Goal: Navigation & Orientation: Find specific page/section

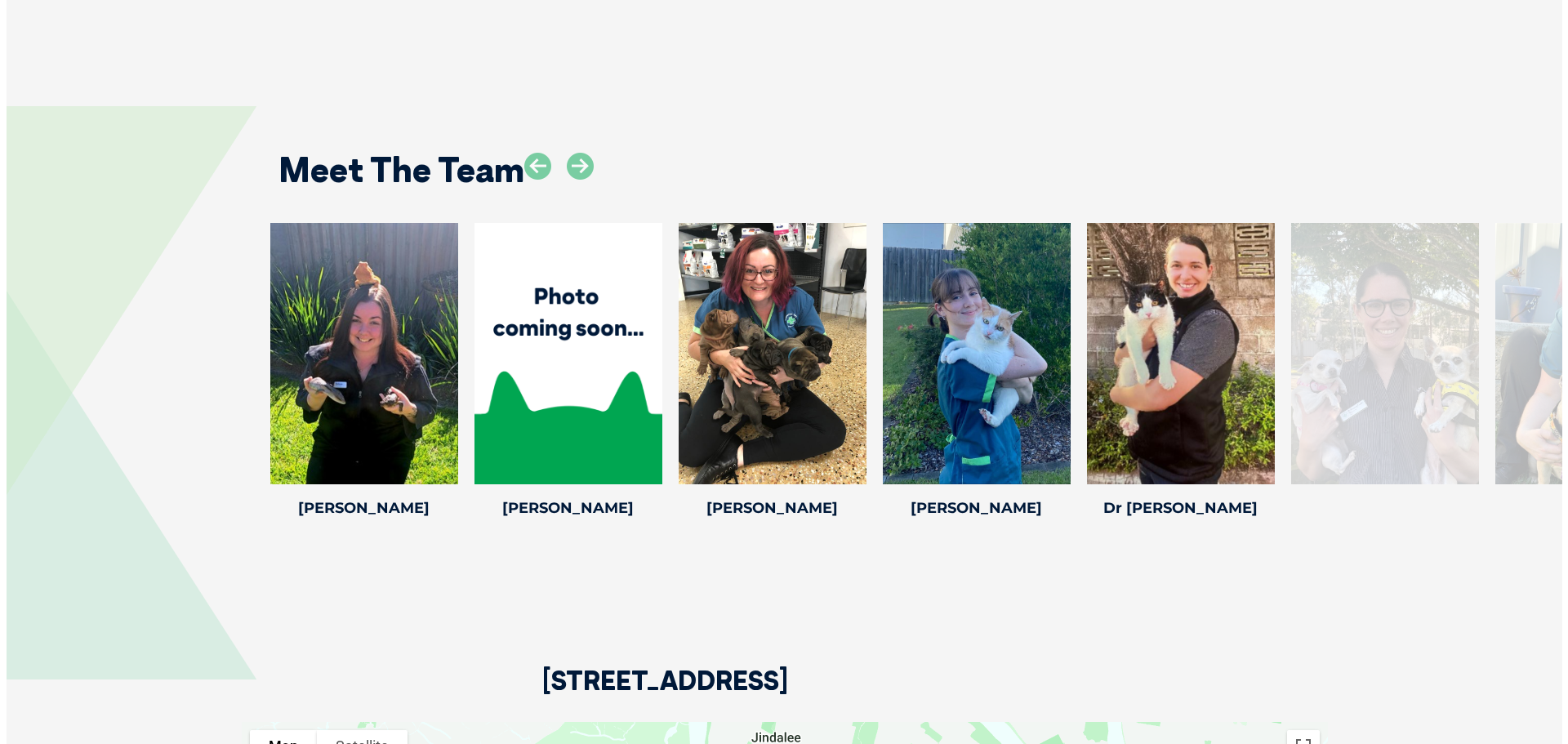
scroll to position [2203, 0]
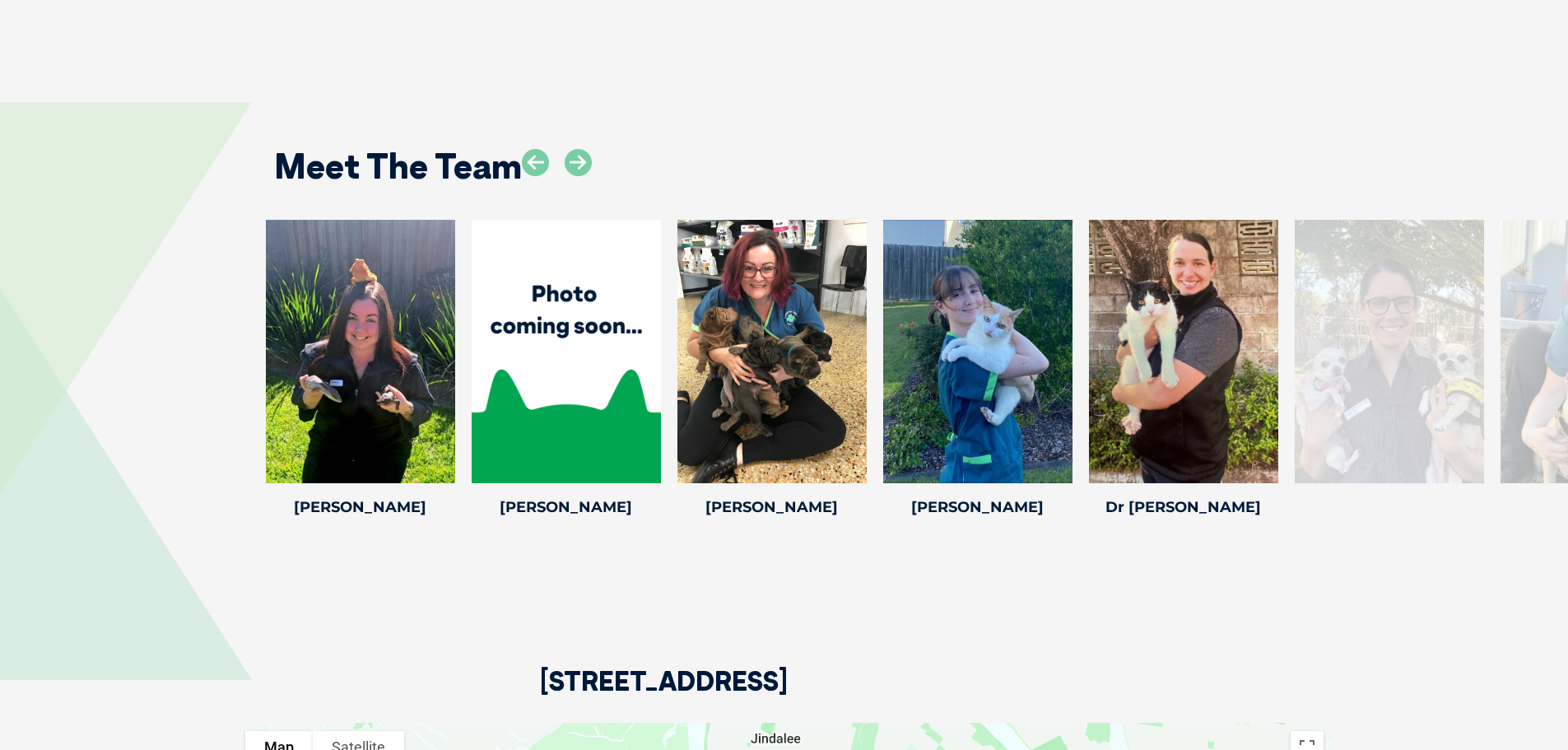
drag, startPoint x: 1579, startPoint y: 207, endPoint x: 1481, endPoint y: 486, distance: 295.7
click at [566, 160] on icon at bounding box center [578, 162] width 27 height 27
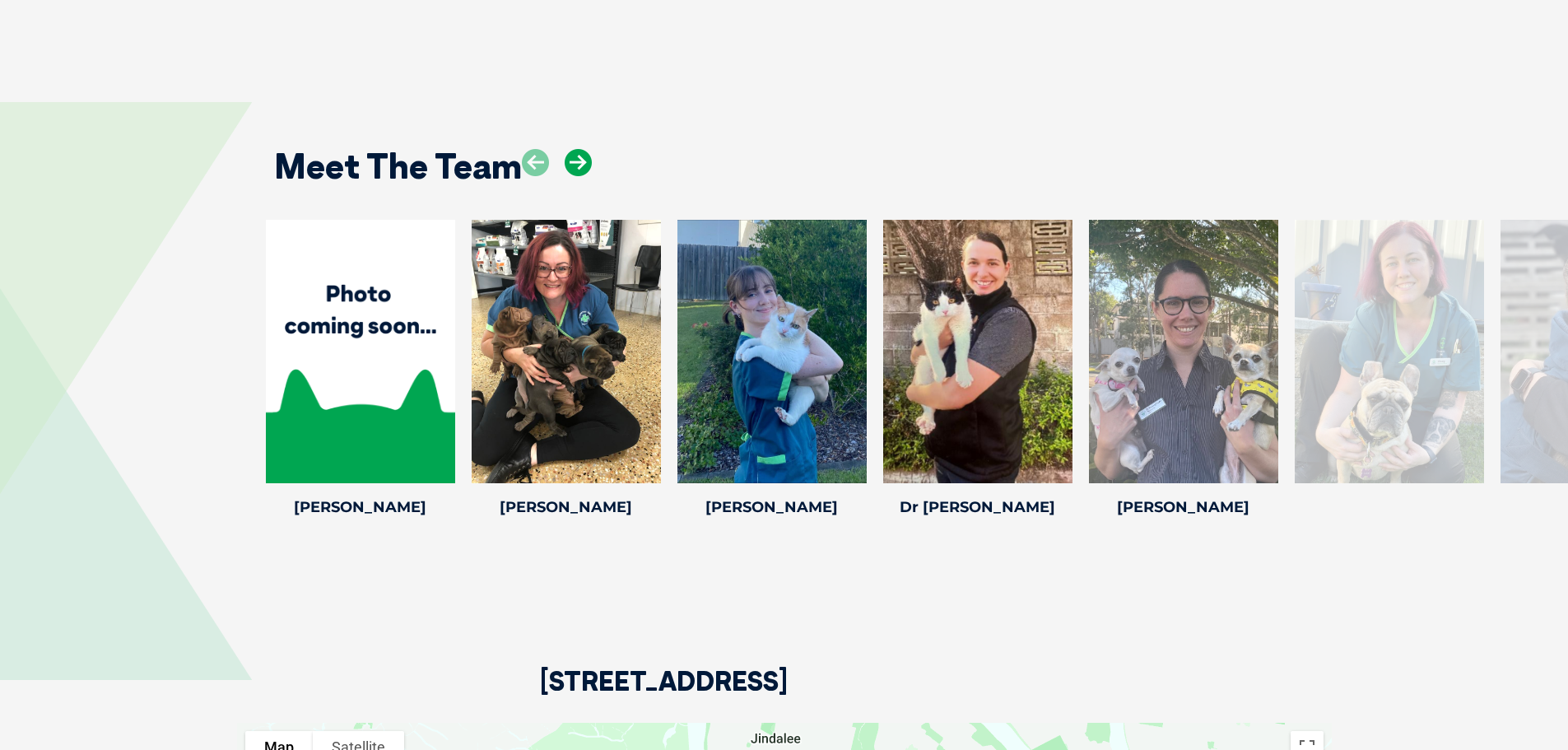
click at [567, 160] on icon at bounding box center [578, 162] width 27 height 27
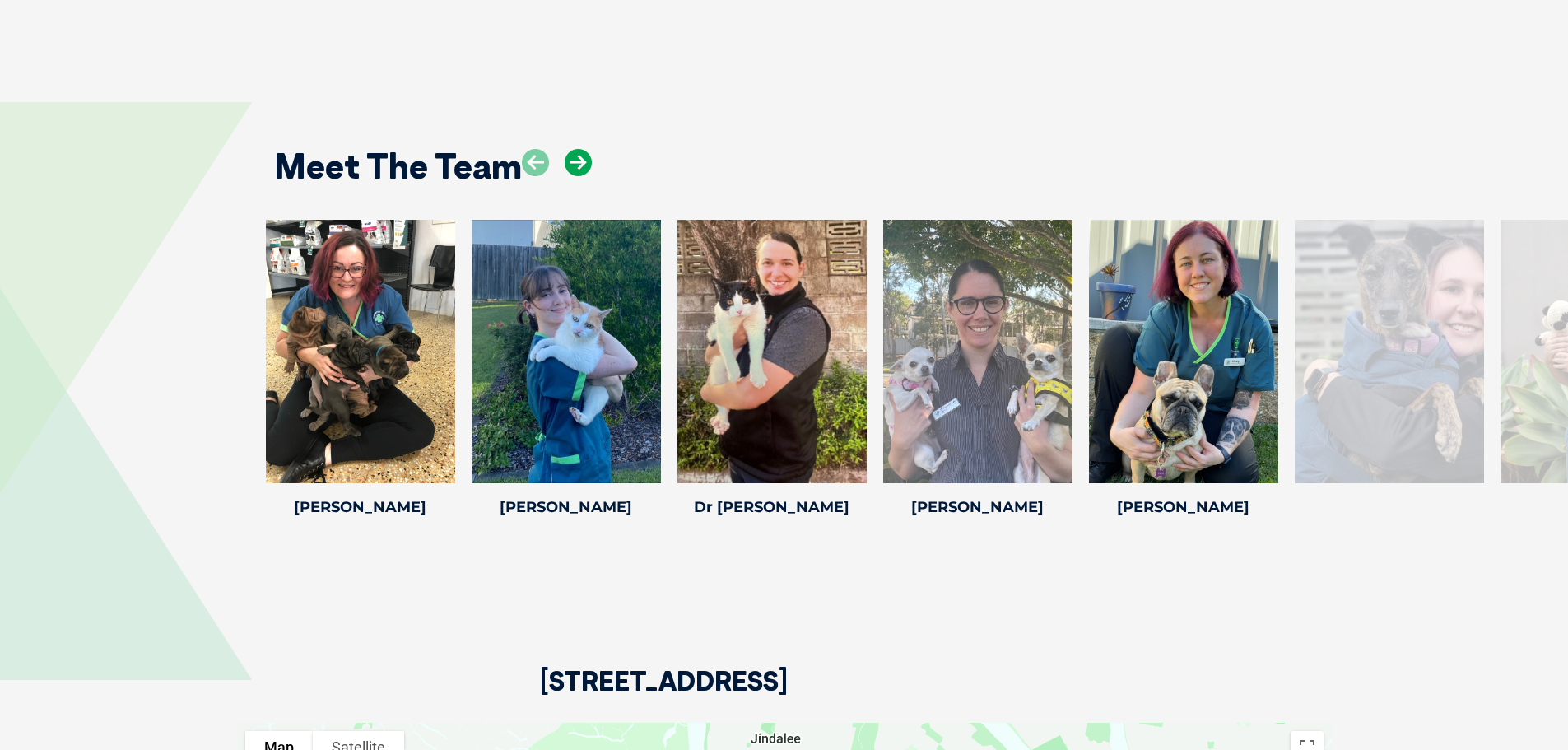
click at [569, 160] on icon at bounding box center [578, 162] width 27 height 27
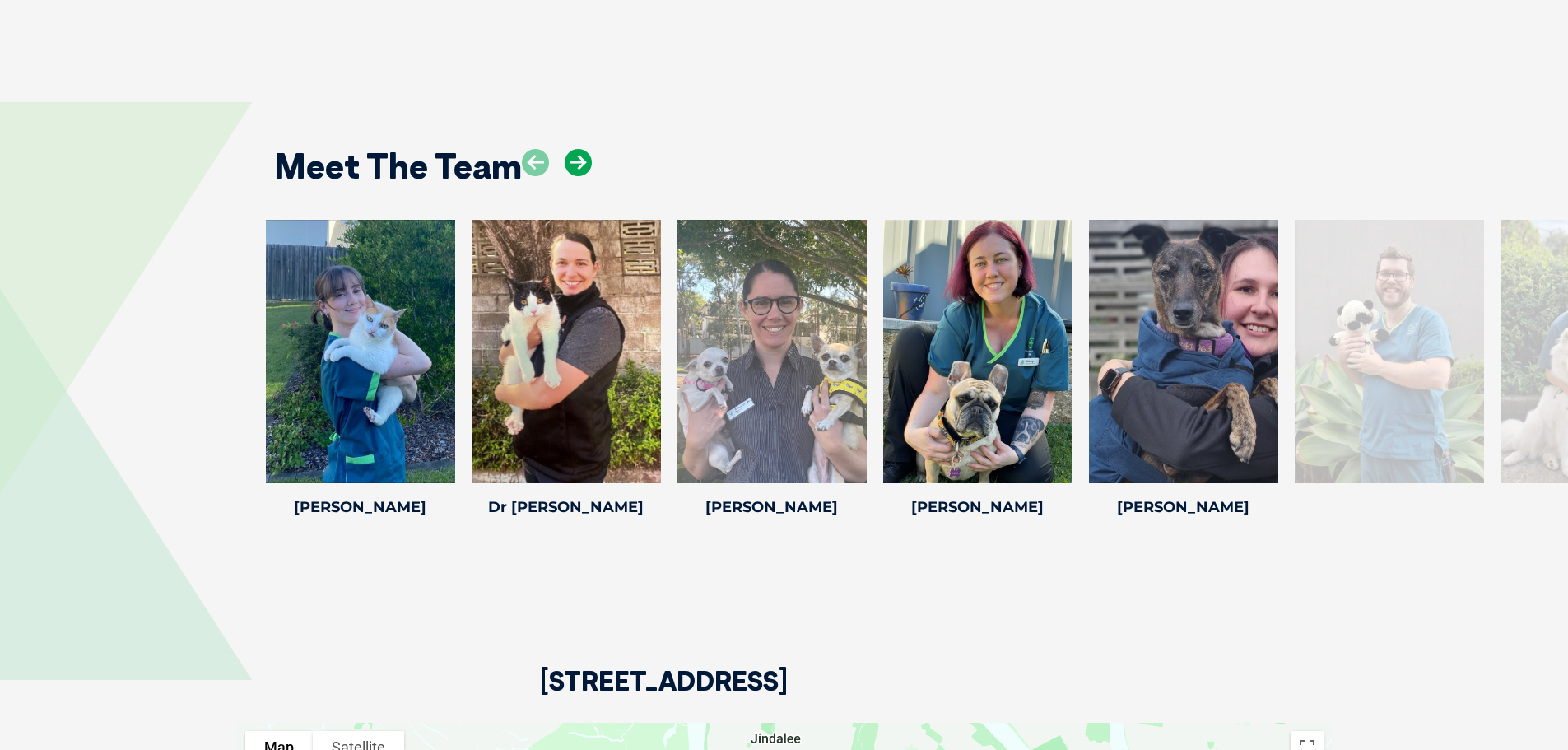
click at [570, 159] on icon at bounding box center [578, 162] width 27 height 27
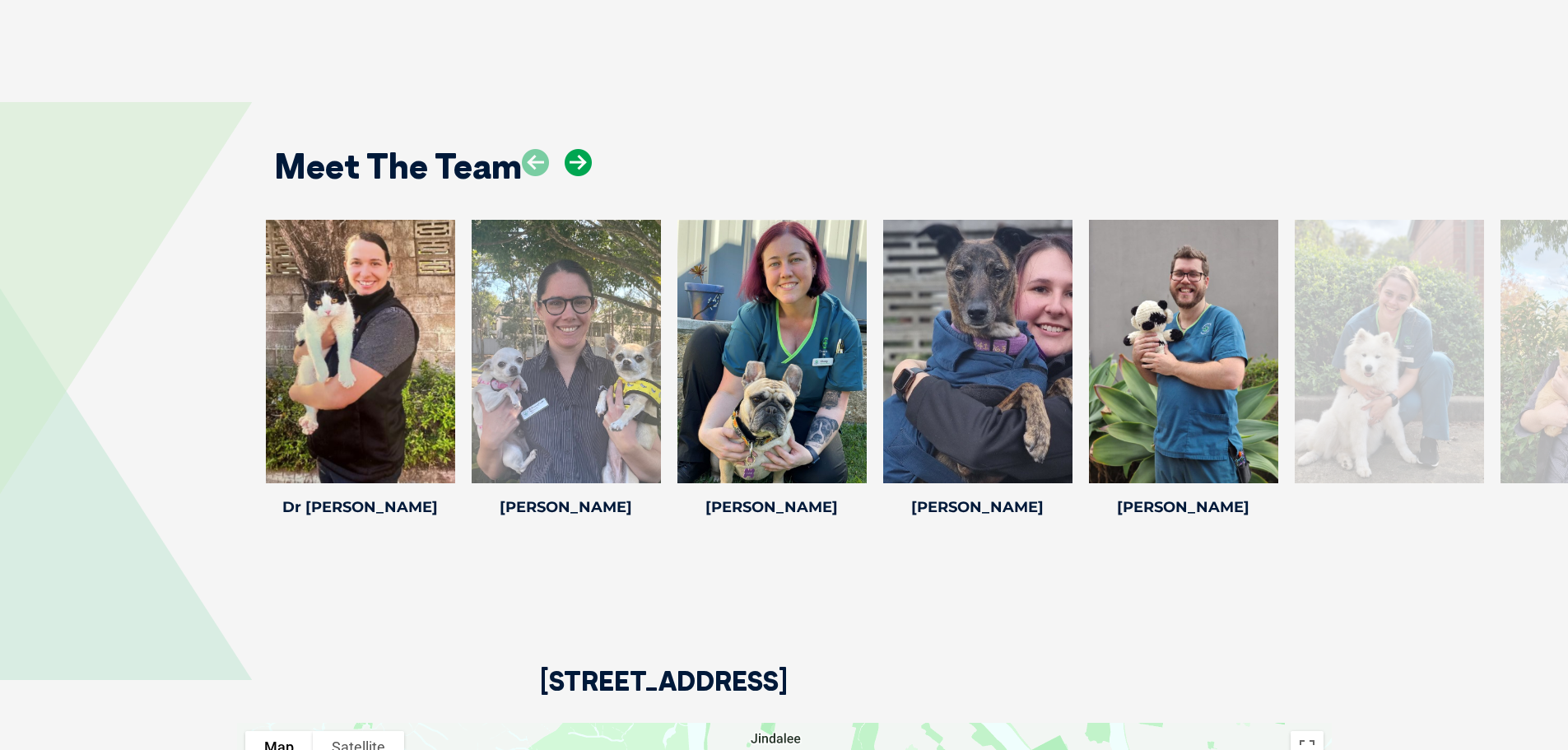
click at [570, 159] on icon at bounding box center [578, 162] width 27 height 27
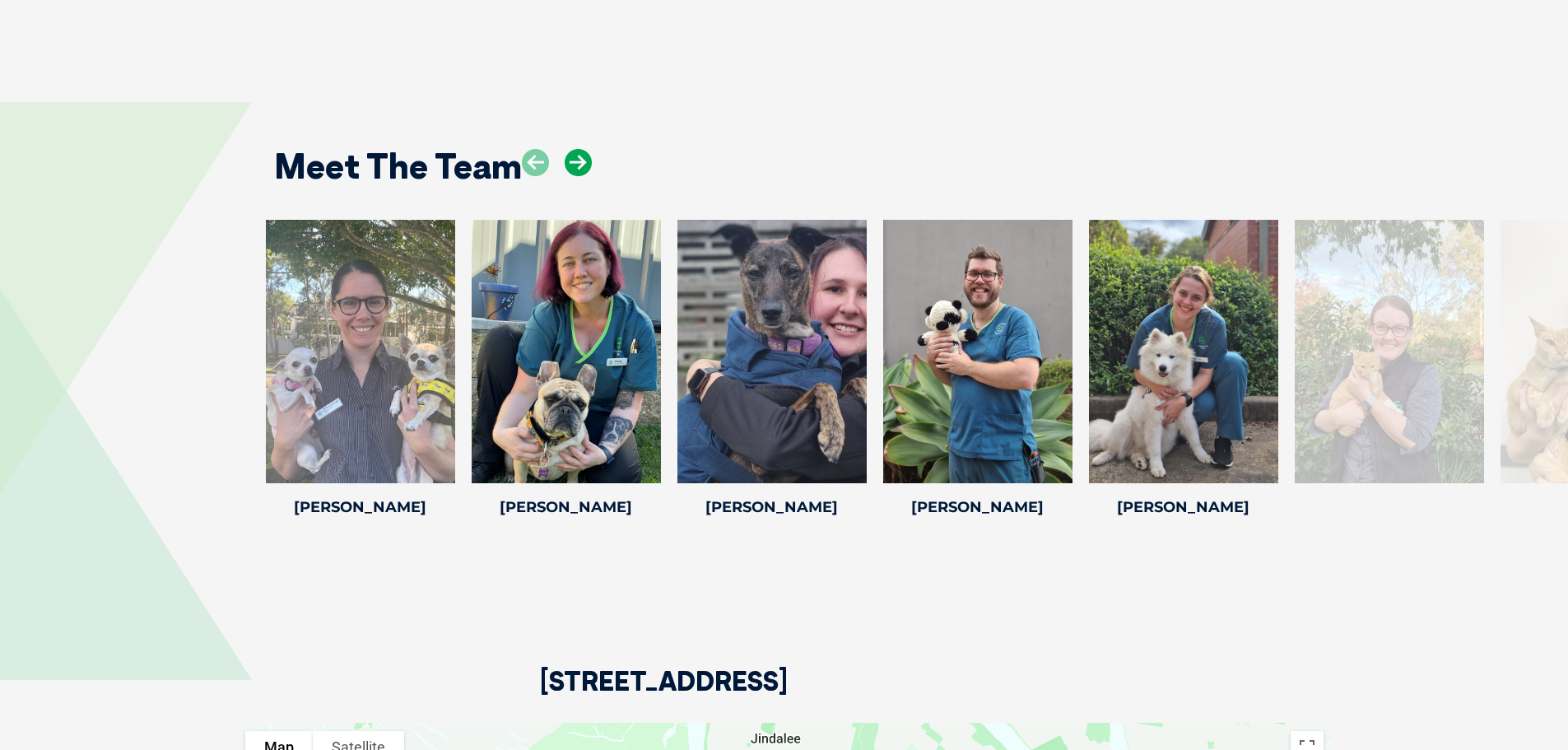
click at [571, 158] on icon at bounding box center [578, 162] width 27 height 27
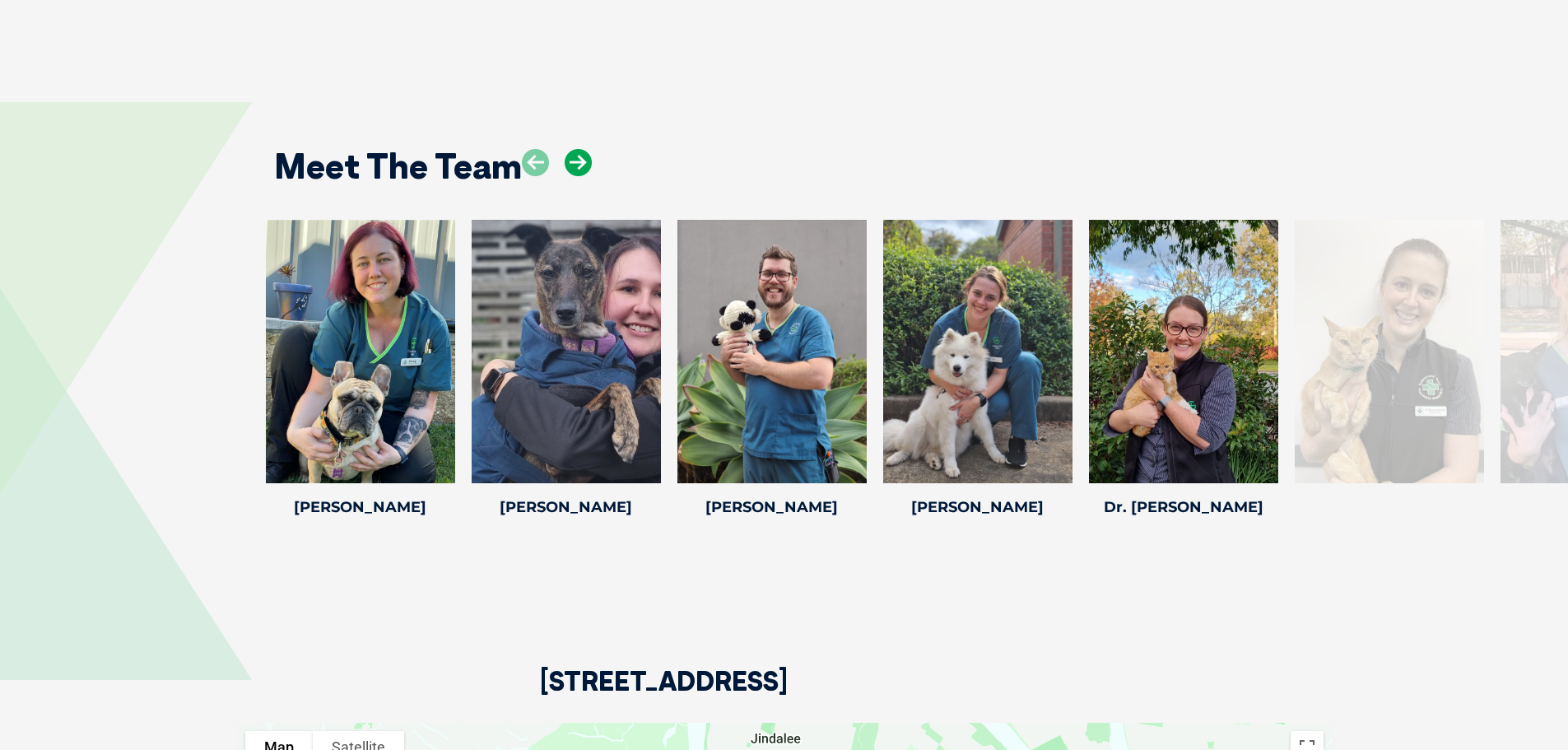
click at [572, 158] on icon at bounding box center [578, 162] width 27 height 27
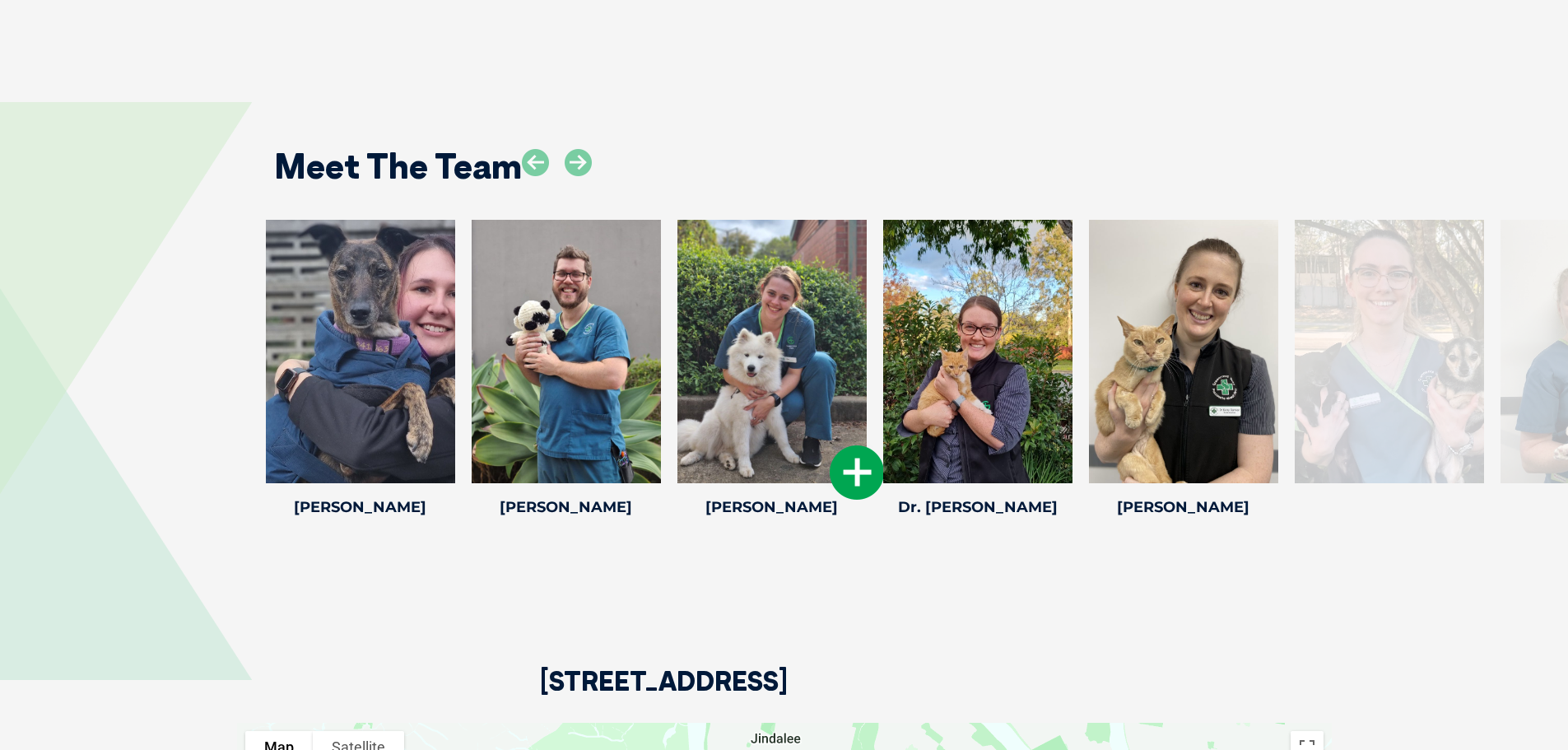
click at [796, 325] on div at bounding box center [772, 351] width 189 height 264
click at [570, 170] on icon at bounding box center [578, 162] width 27 height 27
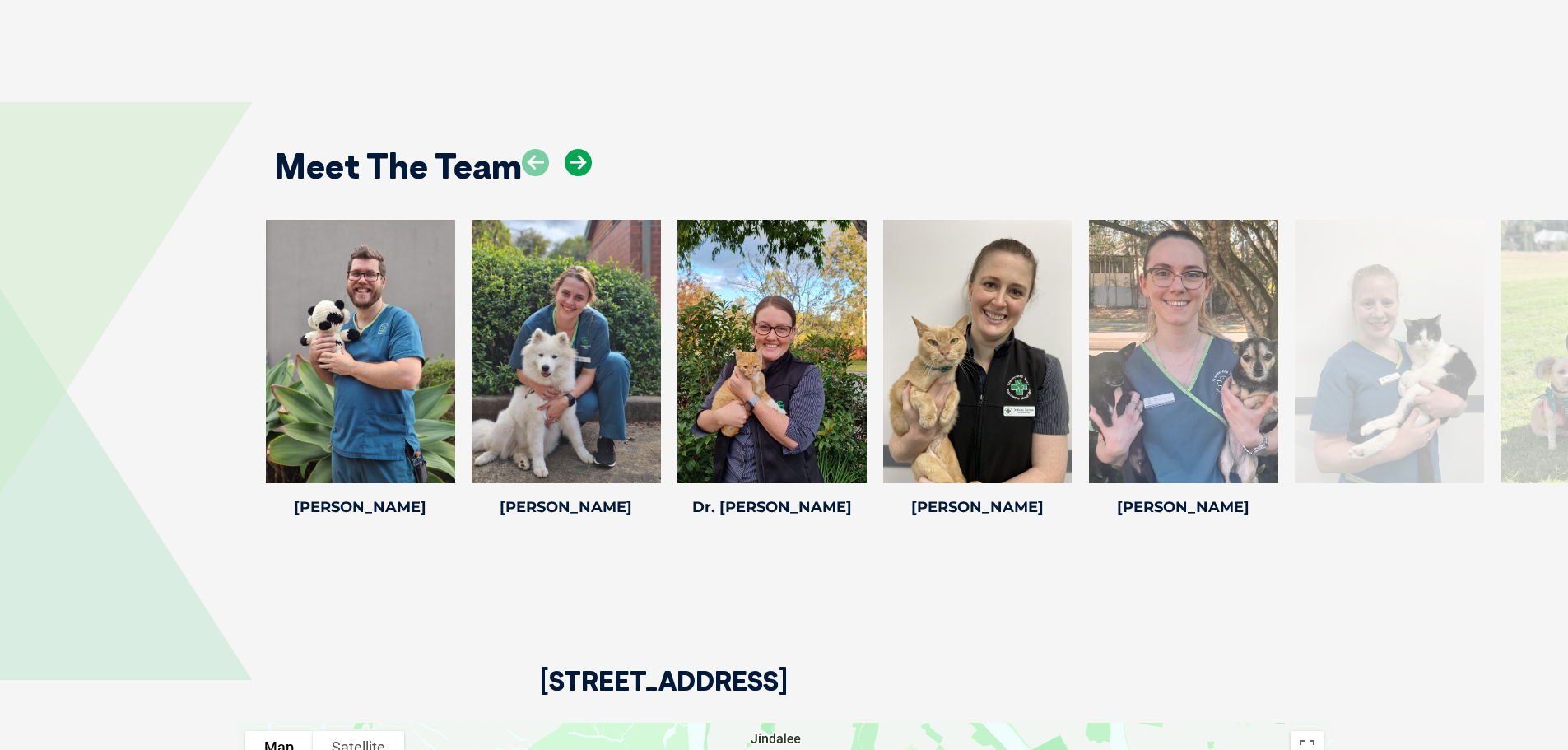
drag, startPoint x: 570, startPoint y: 158, endPoint x: 585, endPoint y: 159, distance: 15.0
click at [571, 158] on icon at bounding box center [578, 162] width 27 height 27
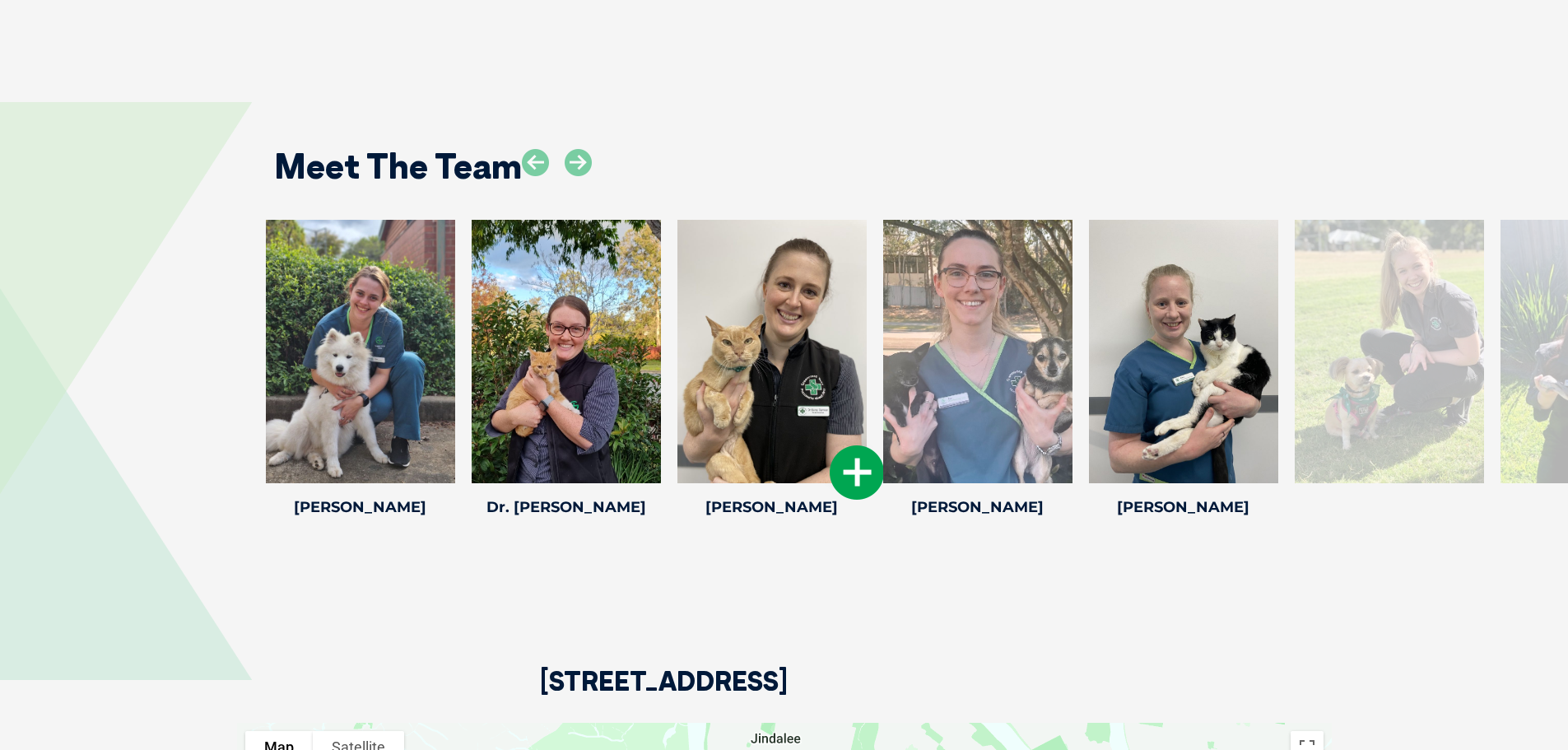
click at [810, 335] on div at bounding box center [772, 351] width 189 height 264
click at [851, 462] on icon at bounding box center [857, 473] width 55 height 55
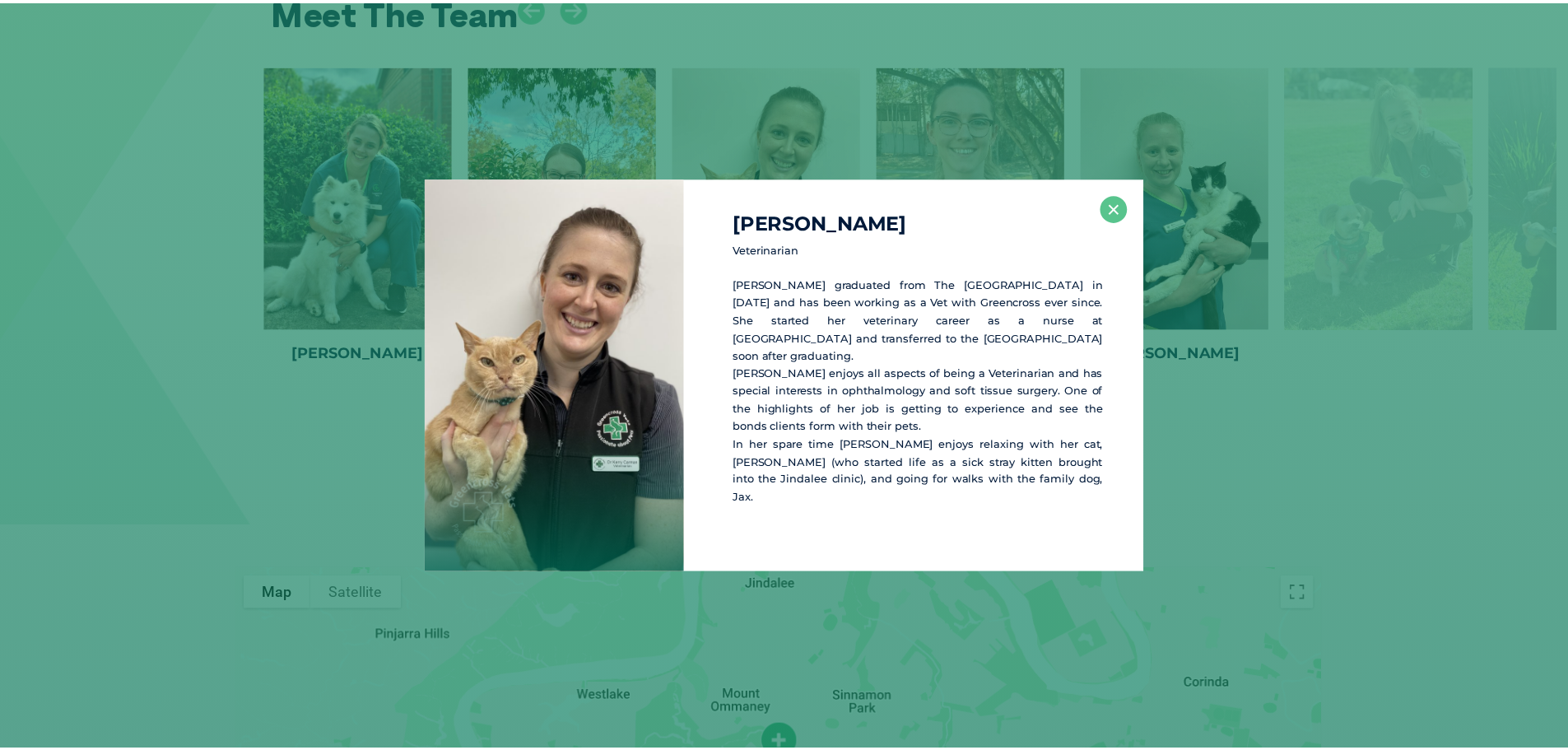
scroll to position [2386, 0]
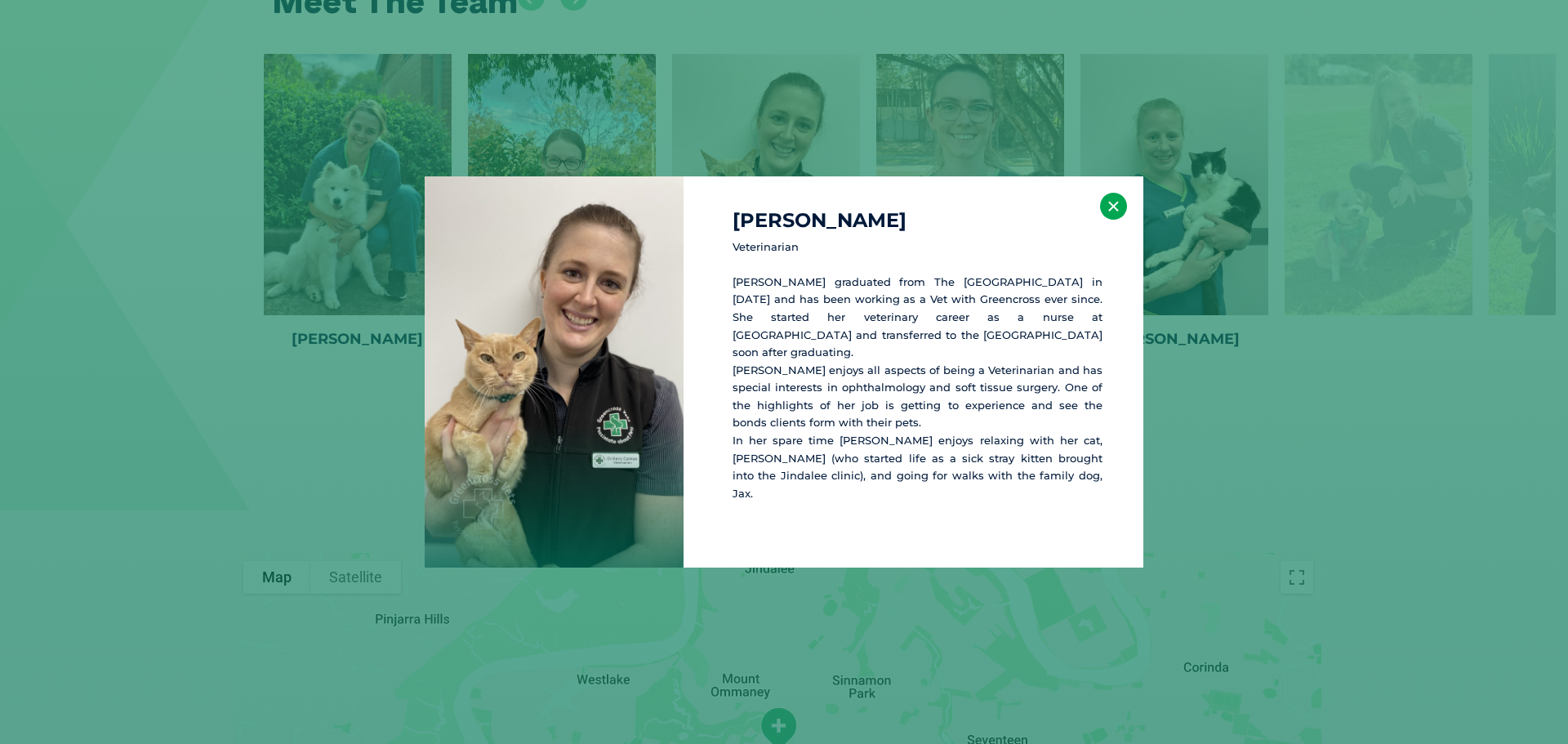
click at [1107, 220] on button "×" at bounding box center [1113, 206] width 27 height 27
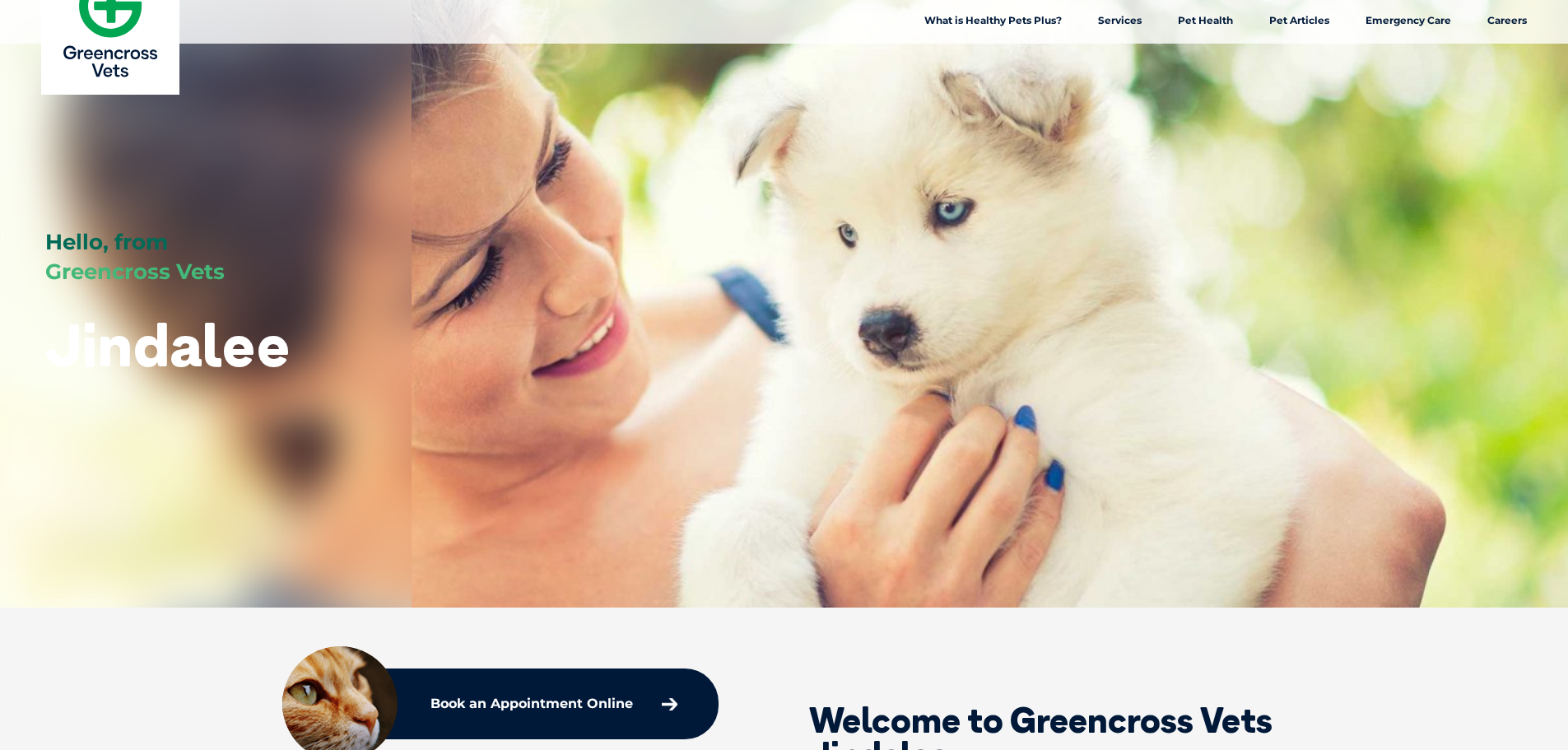
scroll to position [0, 0]
